Goal: Find specific page/section: Find specific page/section

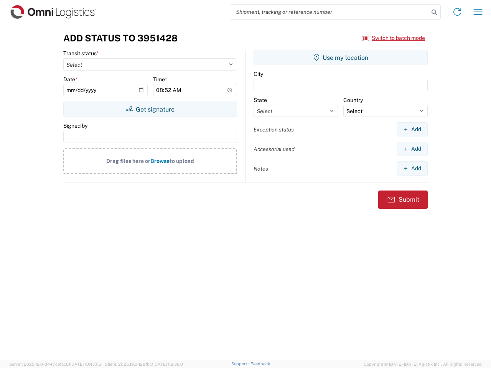
click at [330, 12] on input "search" at bounding box center [329, 12] width 199 height 15
click at [434, 12] on icon at bounding box center [434, 12] width 11 height 11
click at [457, 12] on icon at bounding box center [457, 12] width 12 height 12
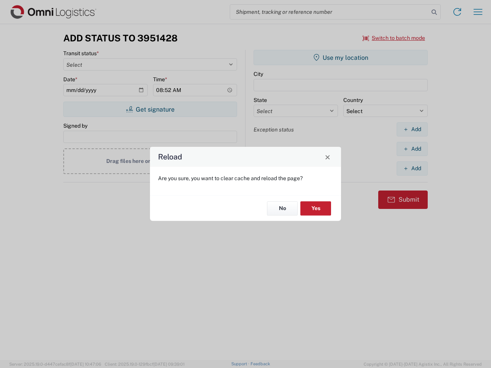
click at [478, 12] on div "Reload Are you sure, you want to clear cache and reload the page? No Yes" at bounding box center [245, 184] width 491 height 368
click at [394, 38] on div "Reload Are you sure, you want to clear cache and reload the page? No Yes" at bounding box center [245, 184] width 491 height 368
click at [150, 109] on div "Reload Are you sure, you want to clear cache and reload the page? No Yes" at bounding box center [245, 184] width 491 height 368
click at [341, 58] on div "Reload Are you sure, you want to clear cache and reload the page? No Yes" at bounding box center [245, 184] width 491 height 368
click at [412, 129] on div "Reload Are you sure, you want to clear cache and reload the page? No Yes" at bounding box center [245, 184] width 491 height 368
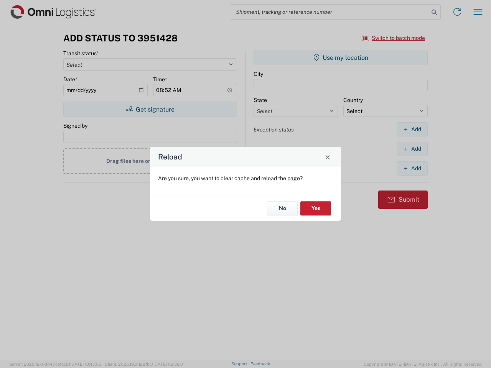
click at [412, 149] on div "Reload Are you sure, you want to clear cache and reload the page? No Yes" at bounding box center [245, 184] width 491 height 368
click at [412, 168] on div "Reload Are you sure, you want to clear cache and reload the page? No Yes" at bounding box center [245, 184] width 491 height 368
